Goal: Go to known website: Access a specific website the user already knows

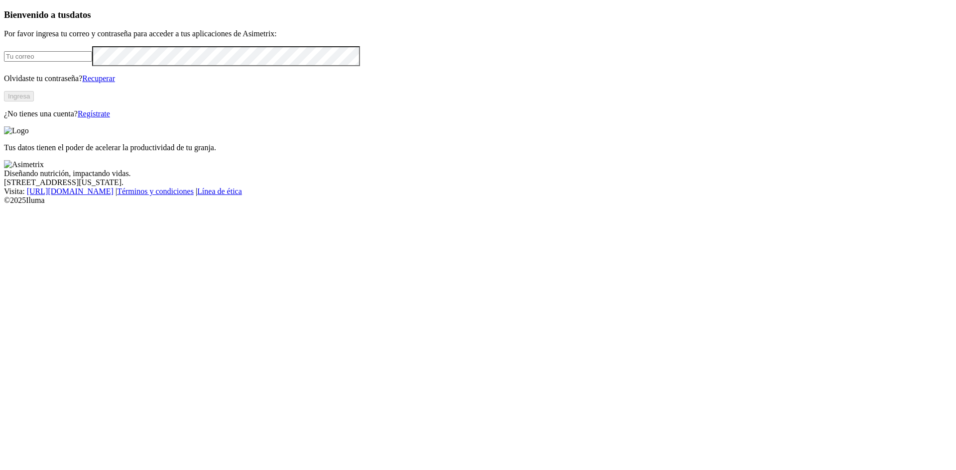
type input "[EMAIL_ADDRESS][DOMAIN_NAME]"
click at [34, 102] on button "Ingresa" at bounding box center [19, 96] width 30 height 10
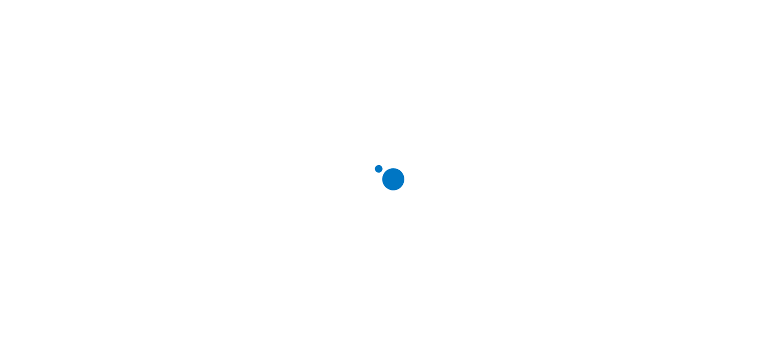
click at [538, 252] on div at bounding box center [386, 181] width 764 height 363
